Goal: Find specific page/section: Find specific page/section

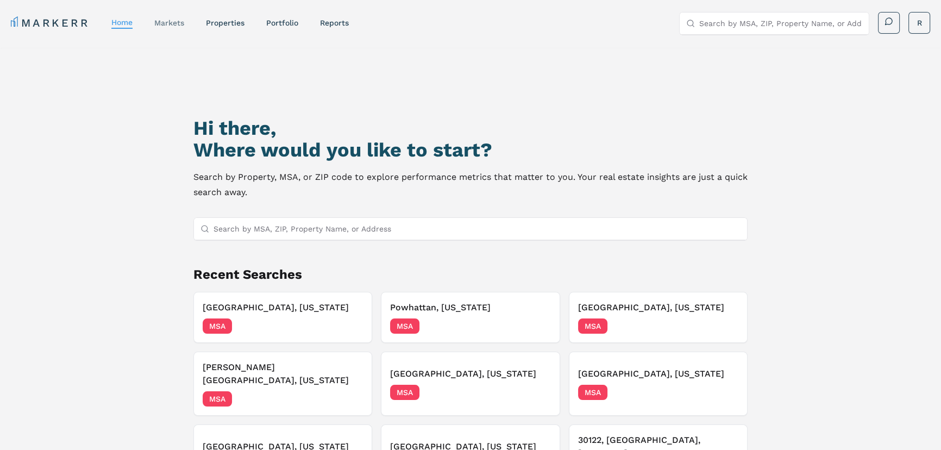
click at [167, 24] on link "markets" at bounding box center [169, 22] width 30 height 9
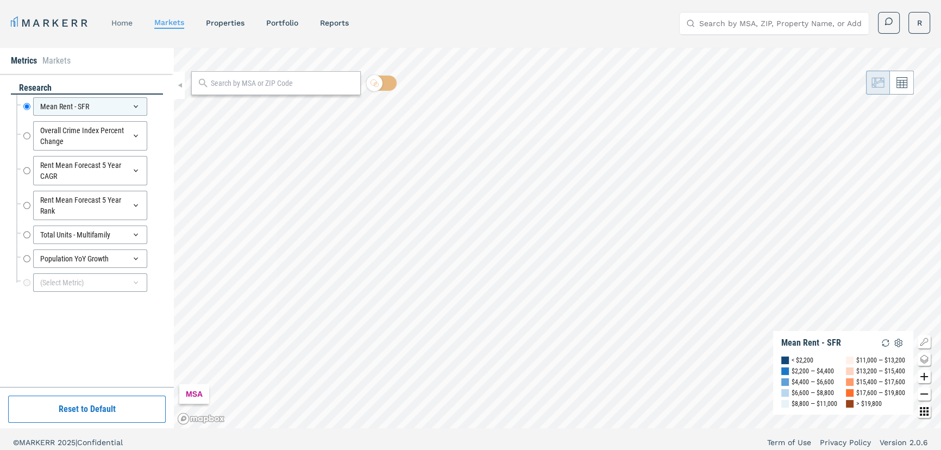
click at [121, 21] on link "home" at bounding box center [121, 22] width 21 height 9
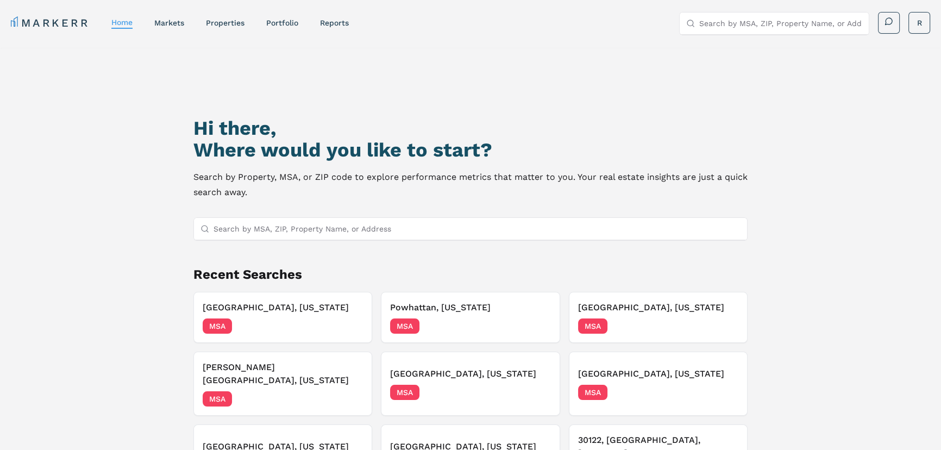
click at [179, 83] on div "Hi there, Where would you like to start? Search by Property, MSA, or ZIP code t…" at bounding box center [470, 290] width 658 height 450
click at [242, 254] on div "Hi there, Where would you like to start? Search by Property, MSA, or ZIP code t…" at bounding box center [470, 290] width 658 height 450
click at [103, 97] on div "Hi there, Where would you like to start? Search by Property, MSA, or ZIP code t…" at bounding box center [470, 281] width 941 height 467
click at [168, 20] on link "markets" at bounding box center [169, 22] width 30 height 9
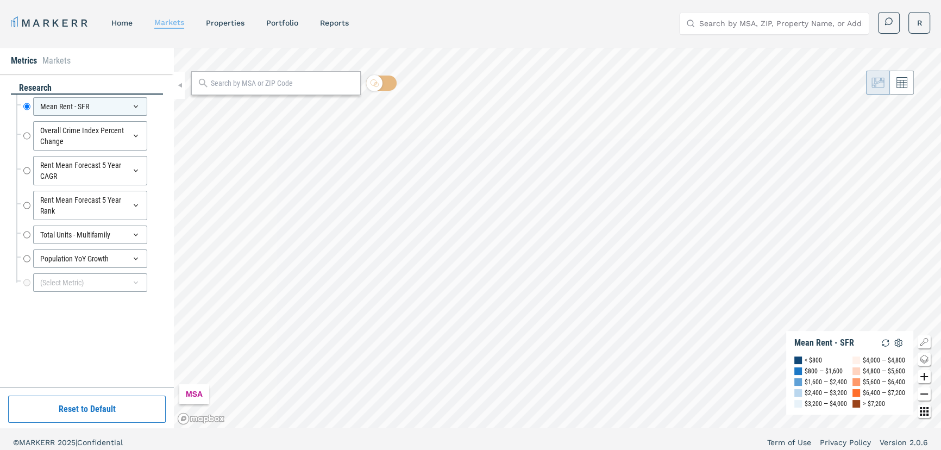
click at [167, 23] on link "markets" at bounding box center [169, 22] width 30 height 9
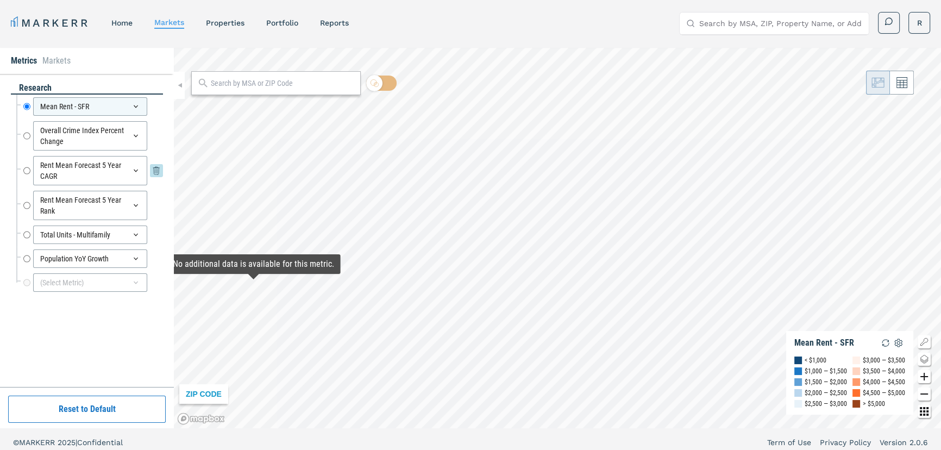
click at [26, 171] on input "Rent Mean Forecast 5 Year CAGR" at bounding box center [26, 170] width 7 height 29
radio input "false"
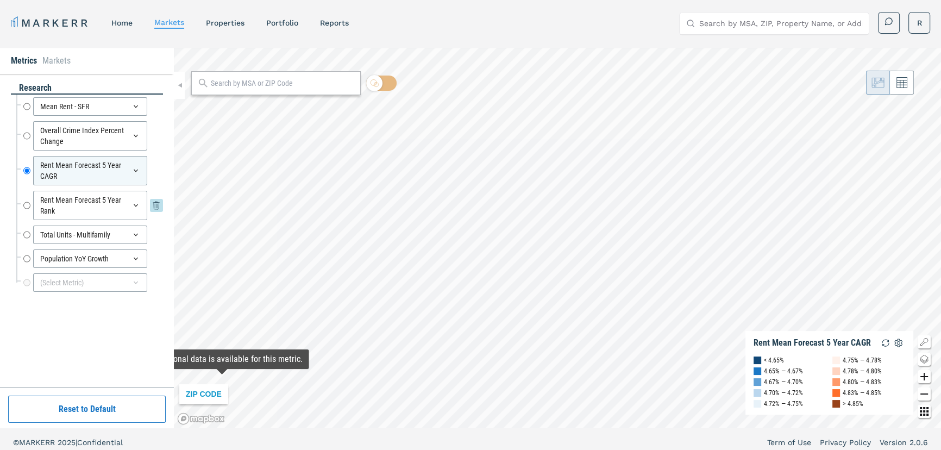
click at [29, 202] on input "Rent Mean Forecast 5 Year Rank" at bounding box center [26, 205] width 7 height 29
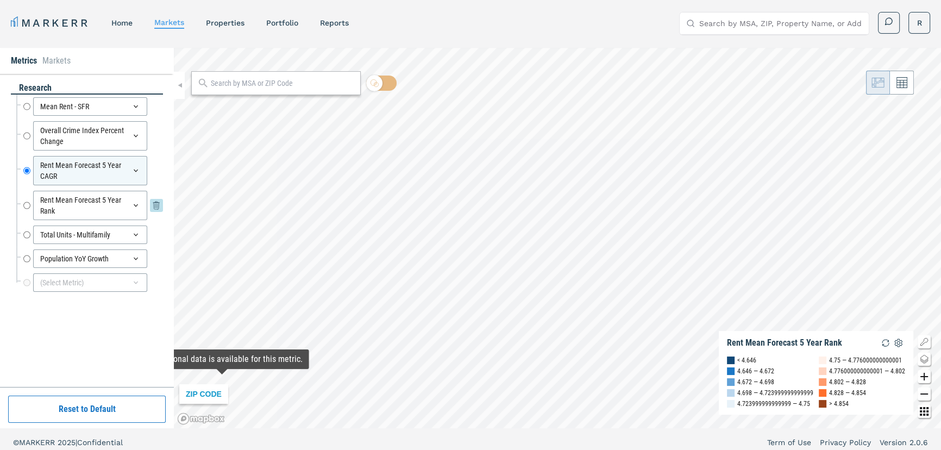
radio input "false"
radio input "true"
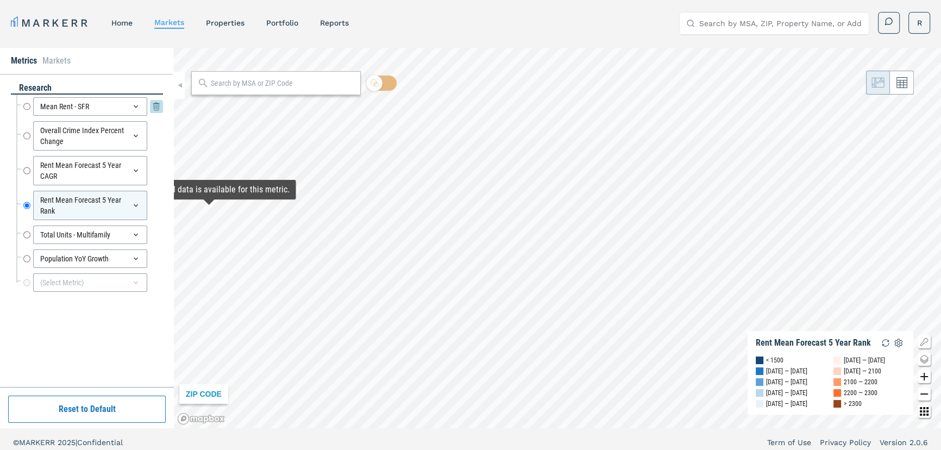
click at [135, 106] on icon at bounding box center [136, 106] width 4 height 3
